Goal: Task Accomplishment & Management: Manage account settings

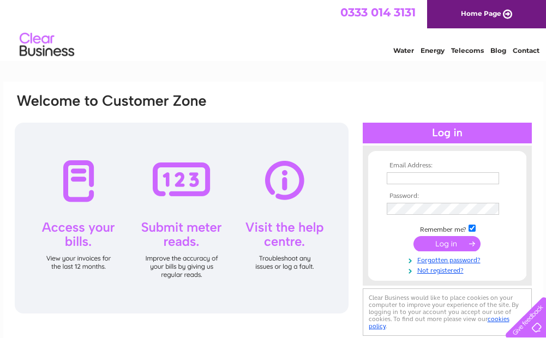
type input "[EMAIL_ADDRESS][DOMAIN_NAME]"
click at [441, 238] on input "submit" at bounding box center [447, 243] width 67 height 15
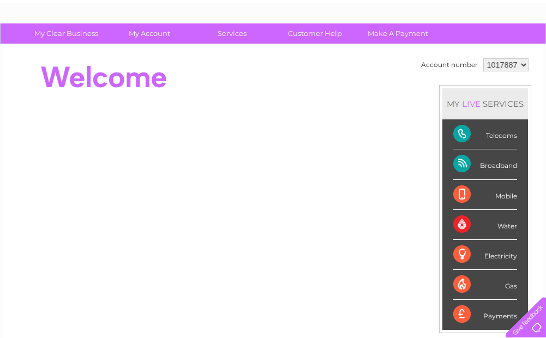
scroll to position [55, 0]
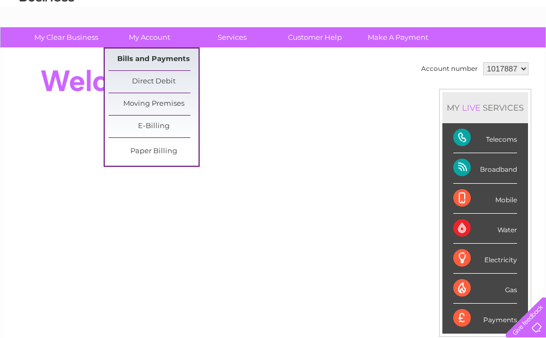
click at [157, 57] on link "Bills and Payments" at bounding box center [154, 60] width 90 height 22
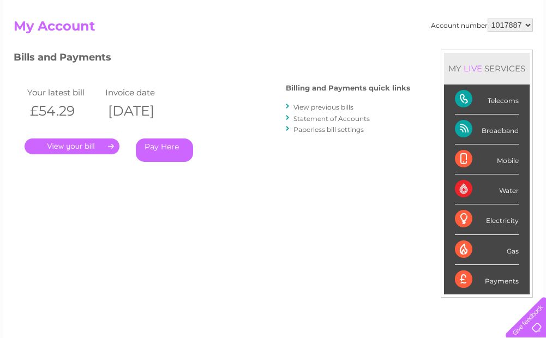
scroll to position [109, 0]
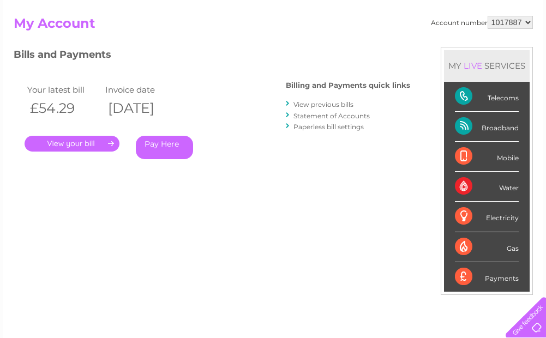
click at [77, 147] on link "." at bounding box center [72, 144] width 95 height 16
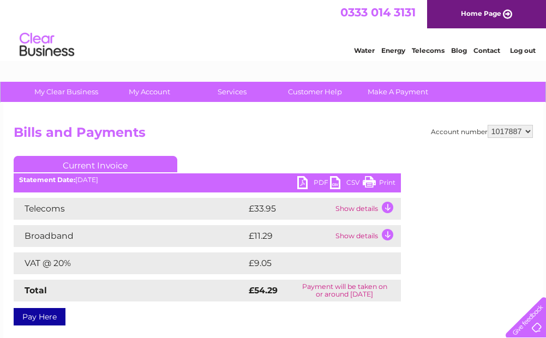
scroll to position [55, 0]
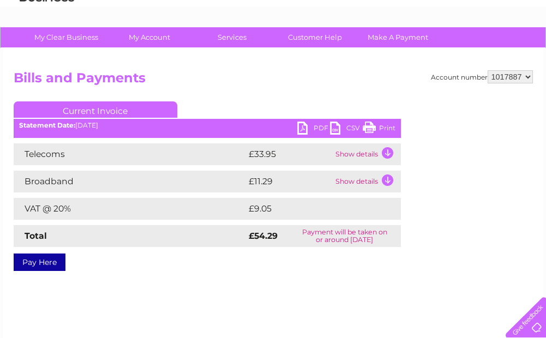
click at [387, 151] on td "Show details" at bounding box center [367, 155] width 68 height 22
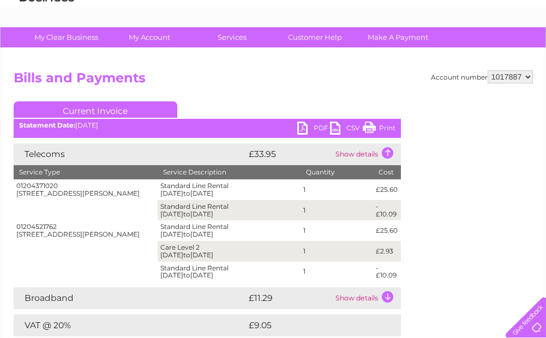
click at [302, 124] on link "PDF" at bounding box center [313, 130] width 33 height 16
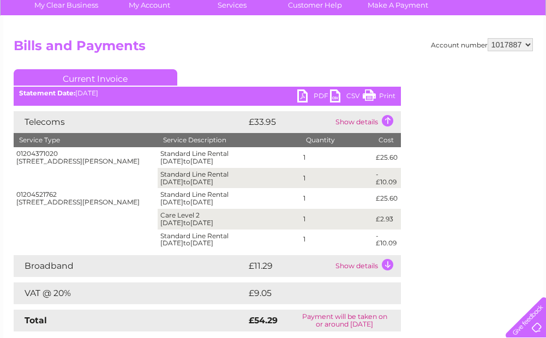
scroll to position [0, 0]
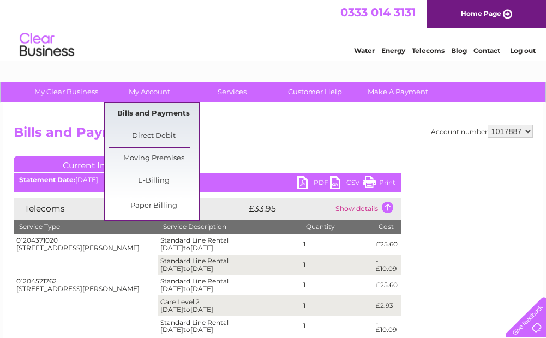
click at [143, 109] on link "Bills and Payments" at bounding box center [154, 114] width 90 height 22
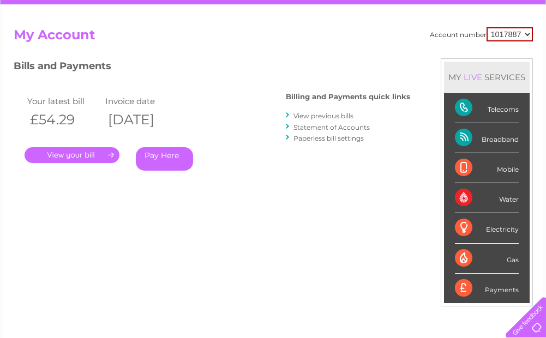
scroll to position [109, 0]
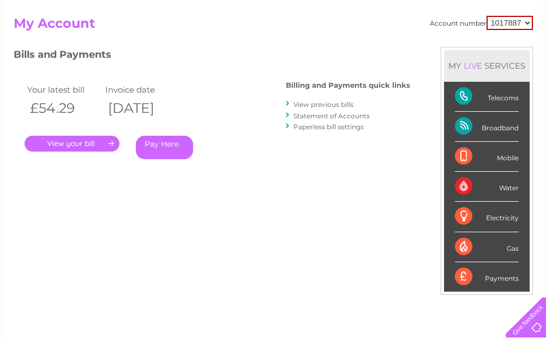
click at [322, 106] on link "View previous bills" at bounding box center [324, 104] width 60 height 8
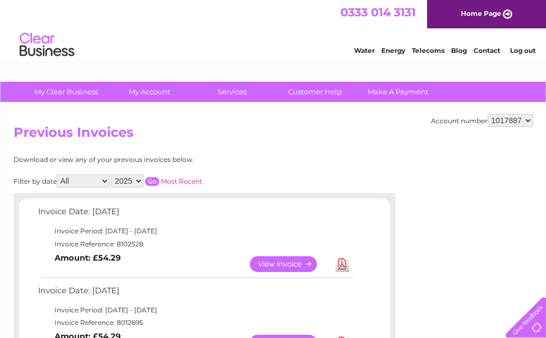
click at [528, 52] on link "Log out" at bounding box center [523, 50] width 26 height 8
